Goal: Transaction & Acquisition: Purchase product/service

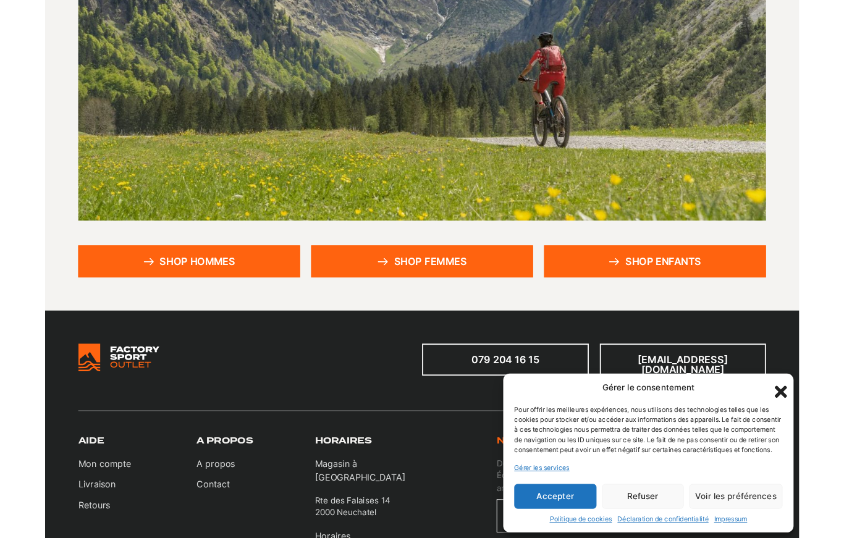
scroll to position [184, 0]
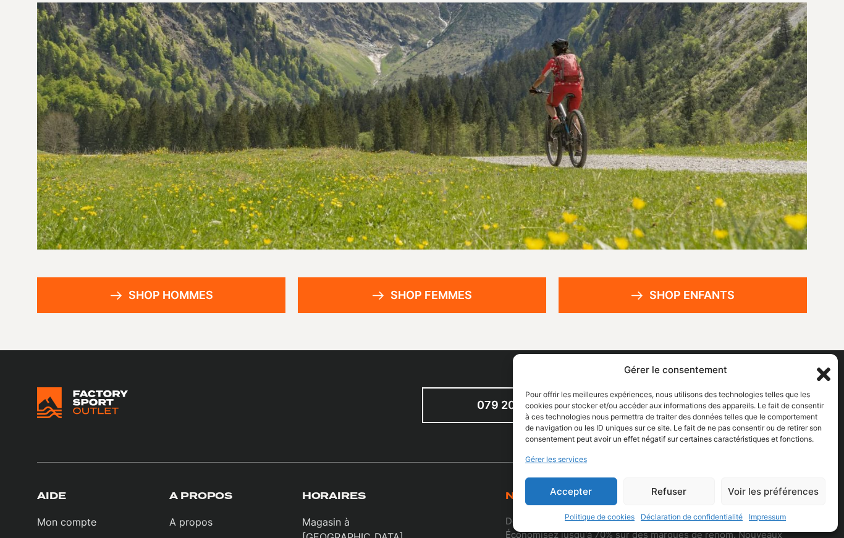
click at [144, 304] on link "Shop hommes" at bounding box center [161, 295] width 248 height 36
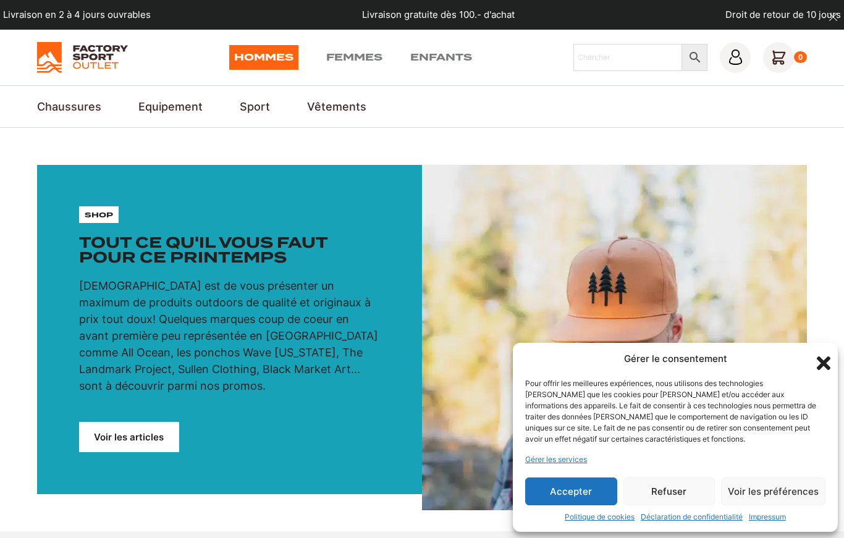
click at [0, 0] on link "Ski" at bounding box center [0, 0] width 0 height 0
click at [830, 374] on icon "Fermer la boîte de dialogue" at bounding box center [823, 363] width 21 height 21
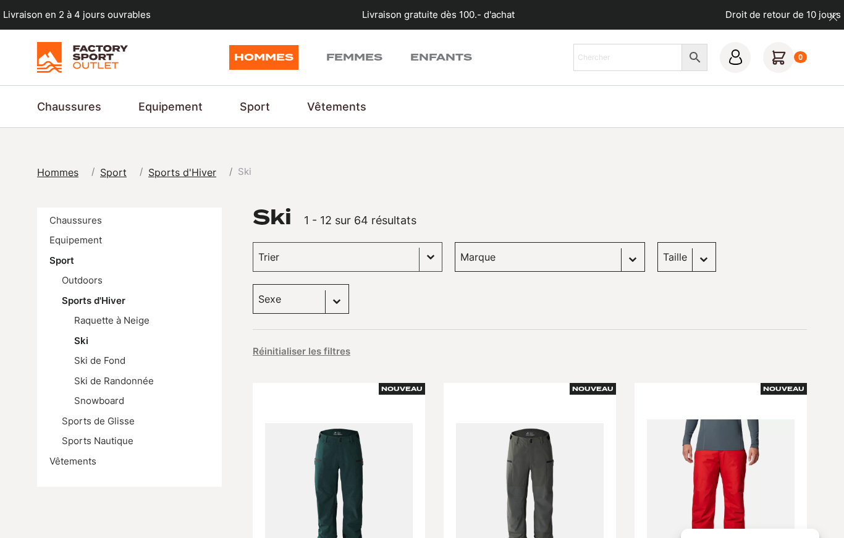
click at [419, 258] on button "Basculer la liste" at bounding box center [430, 257] width 22 height 28
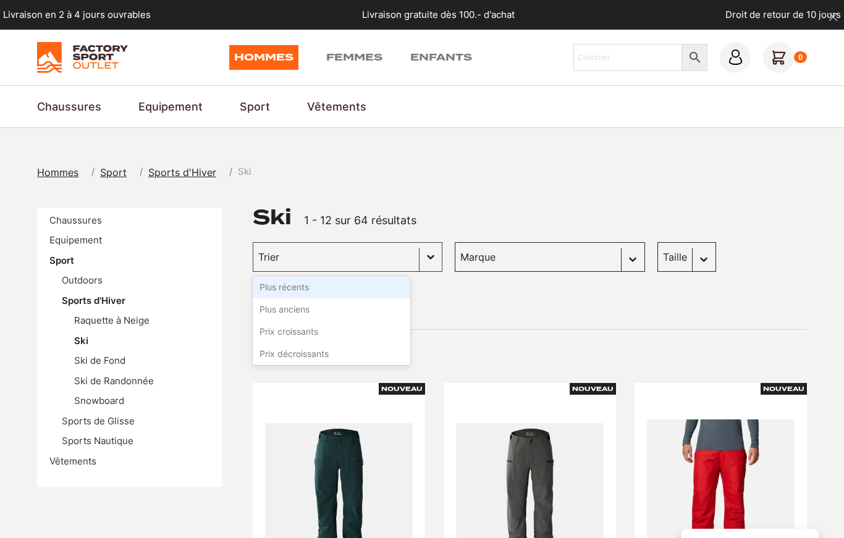
click at [513, 342] on div "Réinitialiser les filtres" at bounding box center [530, 350] width 554 height 17
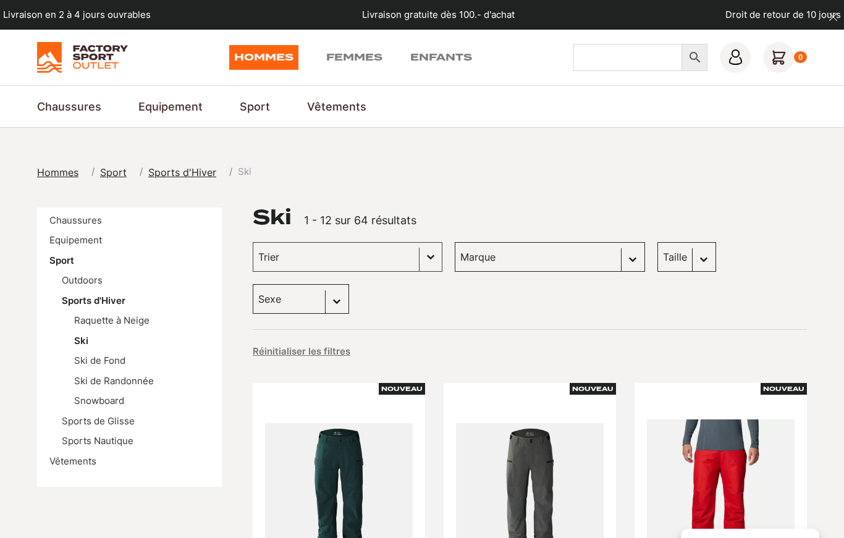
click at [631, 57] on input "Chercher" at bounding box center [627, 57] width 109 height 27
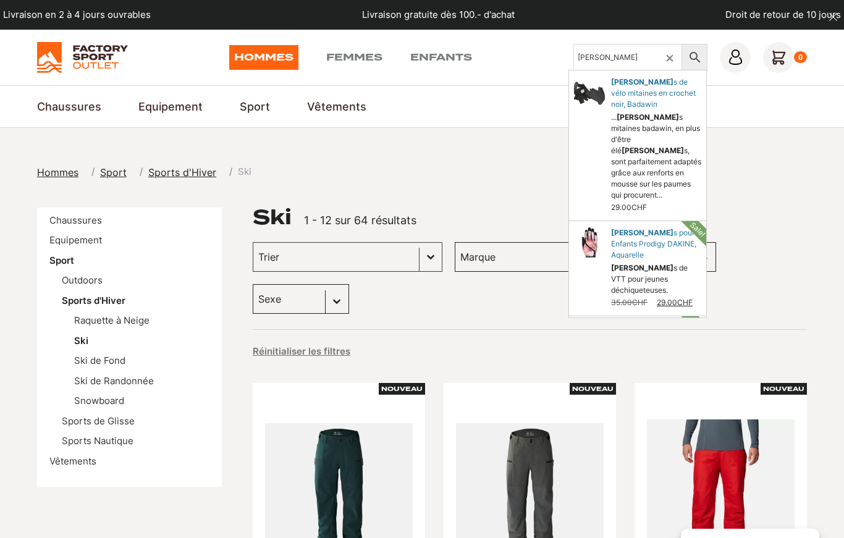
type input "Gant"
click at [775, 179] on div "Hommes Sport Sports d'Hiver Ski" at bounding box center [422, 172] width 770 height 15
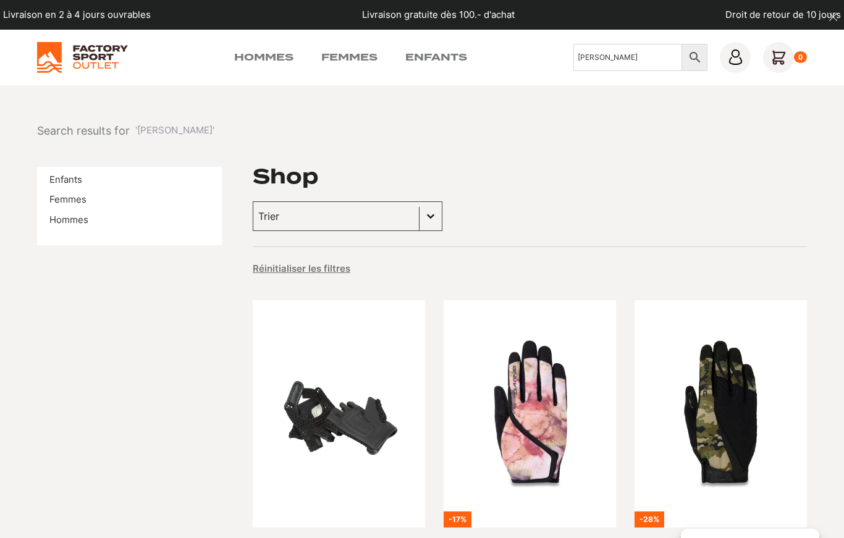
click at [77, 217] on link "Hommes" at bounding box center [68, 220] width 39 height 12
click at [419, 218] on button "Basculer la liste" at bounding box center [430, 216] width 22 height 28
click at [625, 70] on input "Gant" at bounding box center [627, 57] width 109 height 27
click at [657, 56] on input "Gant" at bounding box center [627, 57] width 109 height 27
type input "[PERSON_NAME] ski"
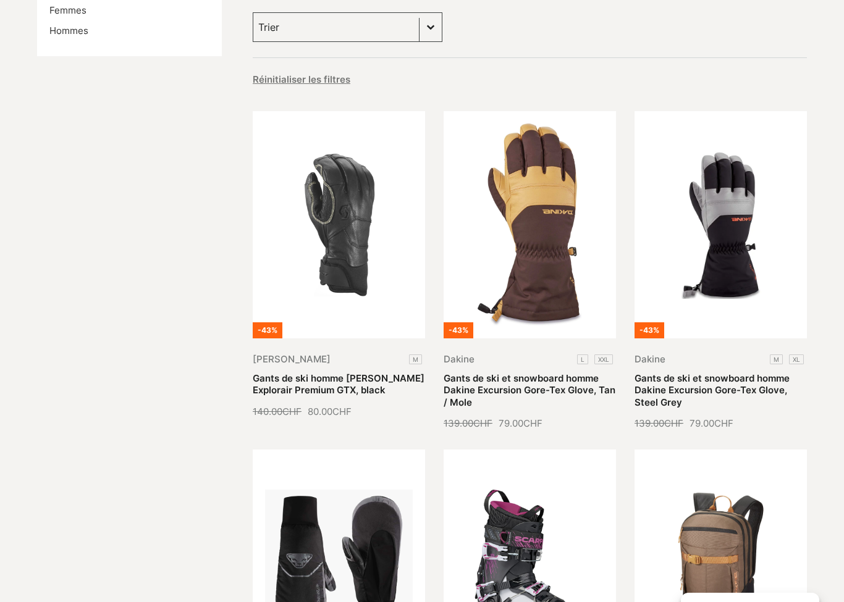
scroll to position [192, 0]
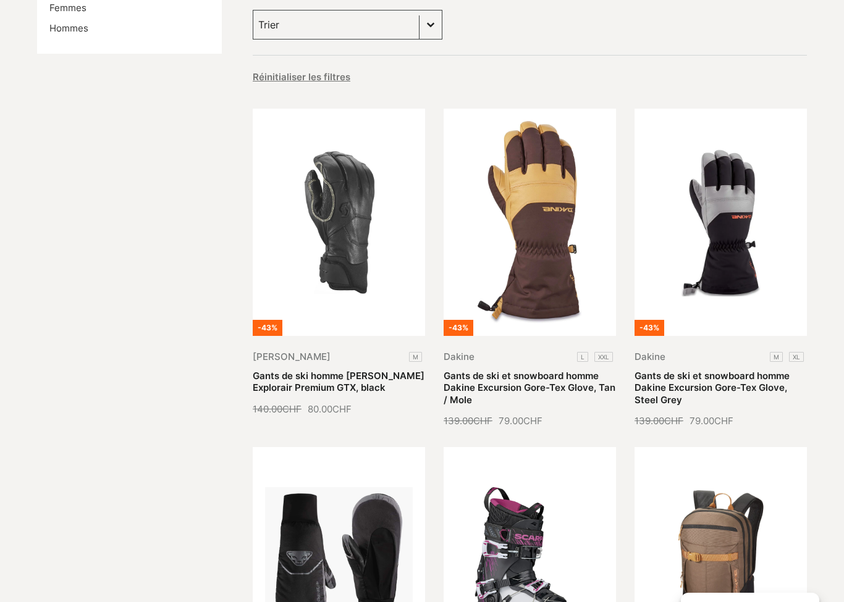
click at [329, 370] on link "Gants de ski homme [PERSON_NAME] Explorair Premium GTX, black" at bounding box center [339, 382] width 172 height 24
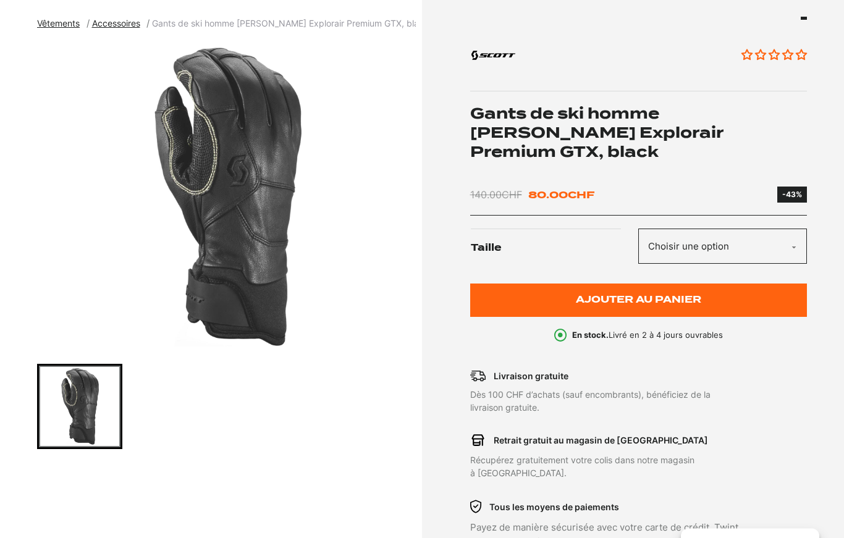
scroll to position [150, 0]
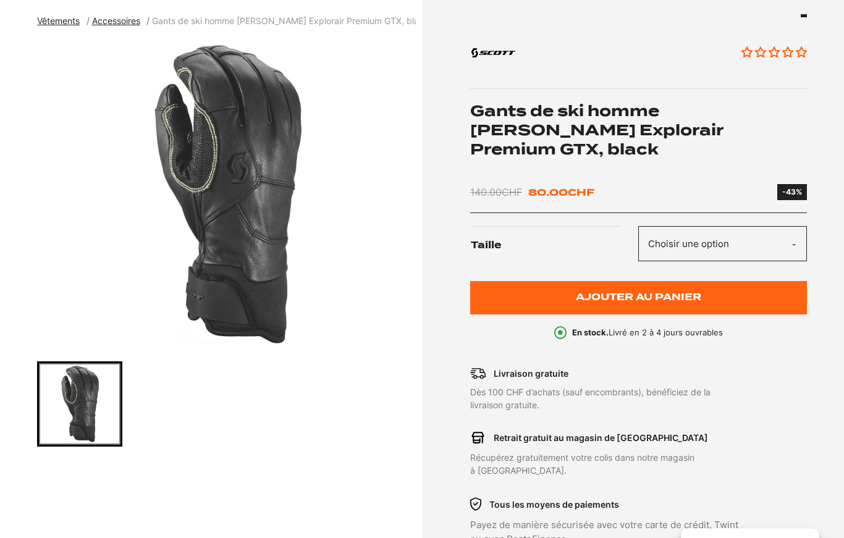
click at [619, 368] on li "Livraison gratuite Dès 100 CHF d’achats (sauf encombrants), bénéficiez de la li…" at bounding box center [604, 390] width 269 height 44
click at [259, 254] on img "1 of 1" at bounding box center [226, 195] width 379 height 309
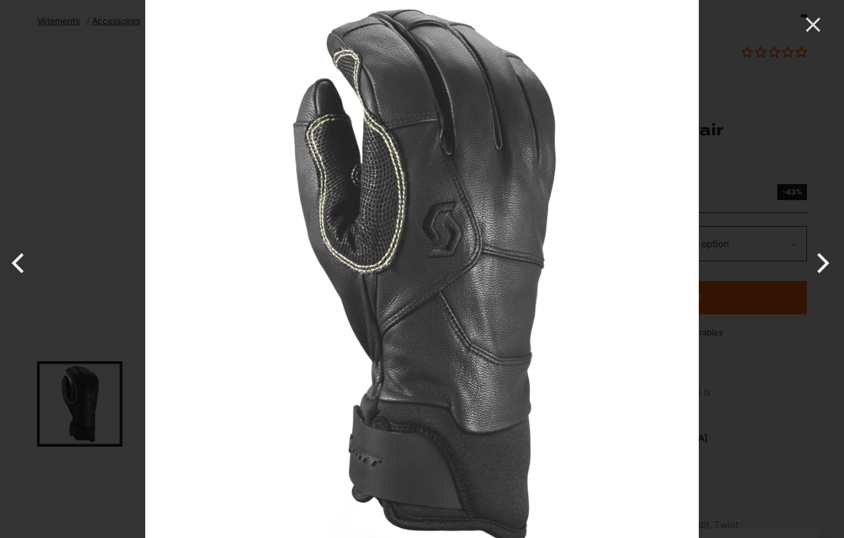
click at [812, 19] on icon "Close" at bounding box center [813, 24] width 25 height 25
